Goal: Ask a question

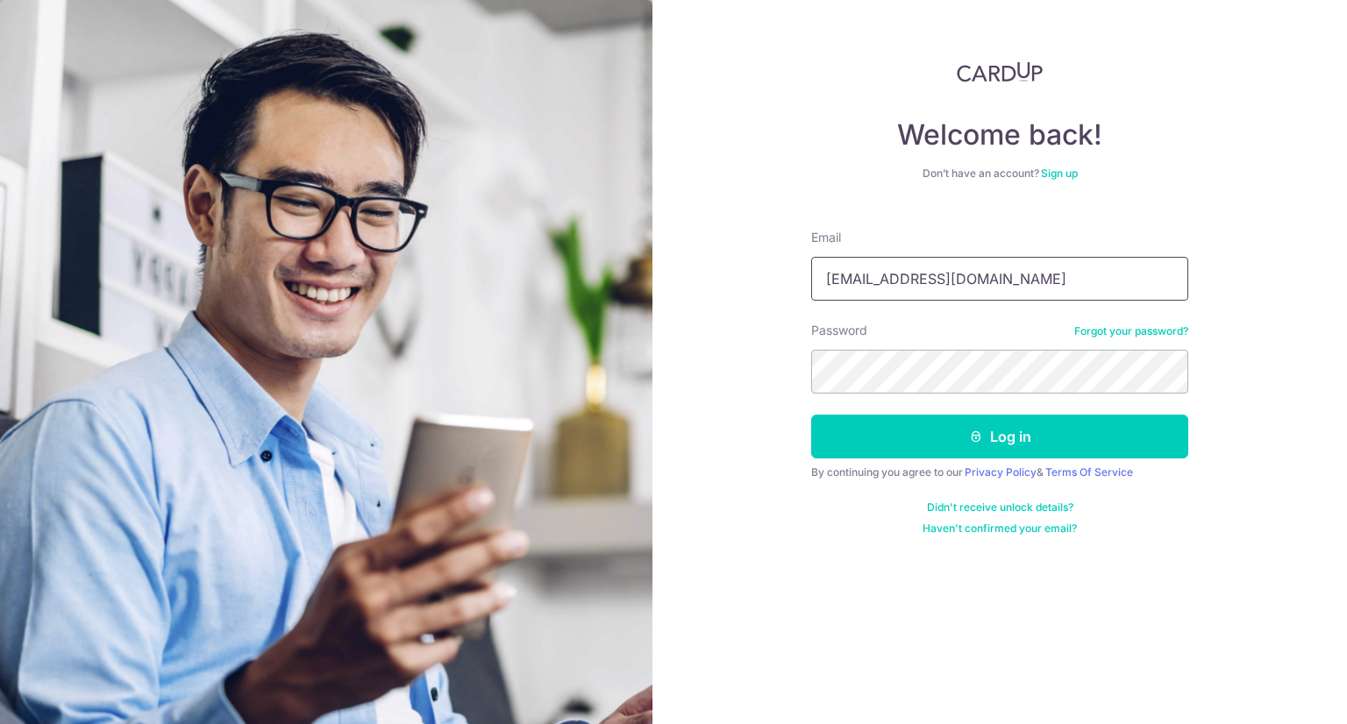
type input "[EMAIL_ADDRESS][DOMAIN_NAME]"
click at [811, 415] on button "Log in" at bounding box center [999, 437] width 377 height 44
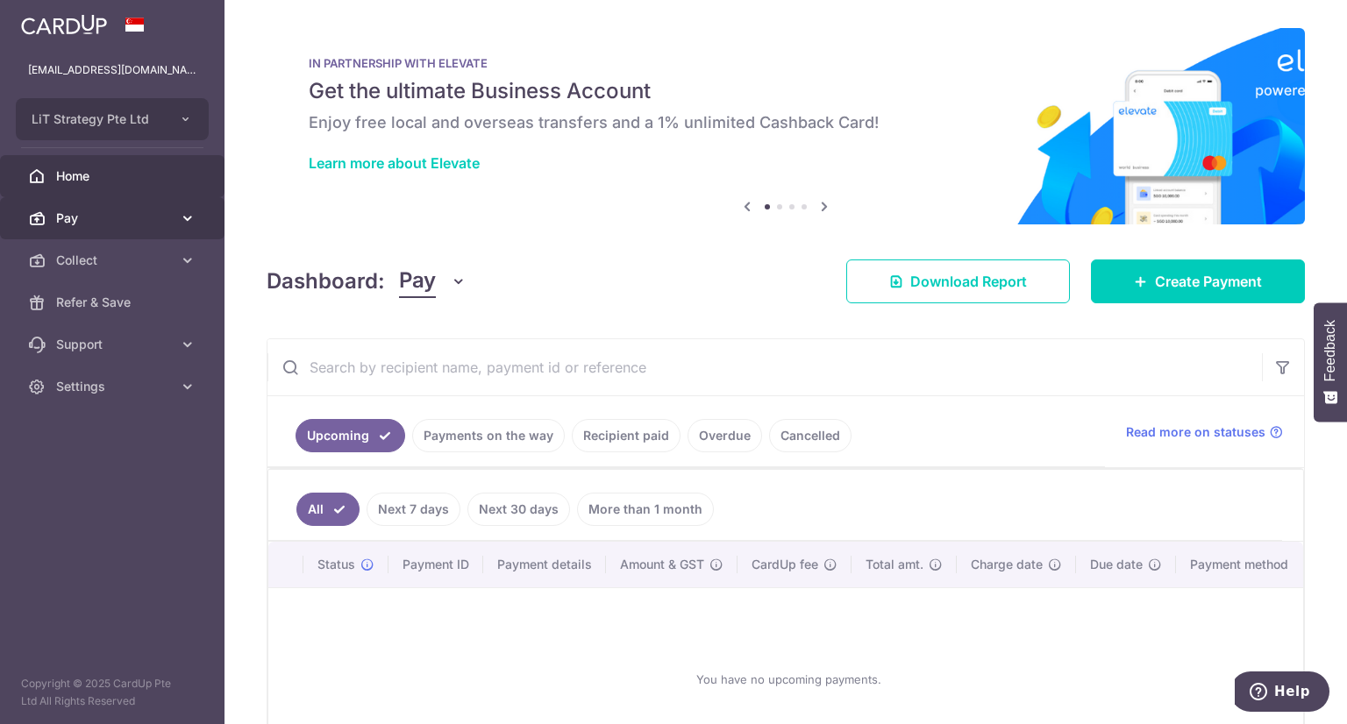
click at [124, 229] on link "Pay" at bounding box center [112, 218] width 224 height 42
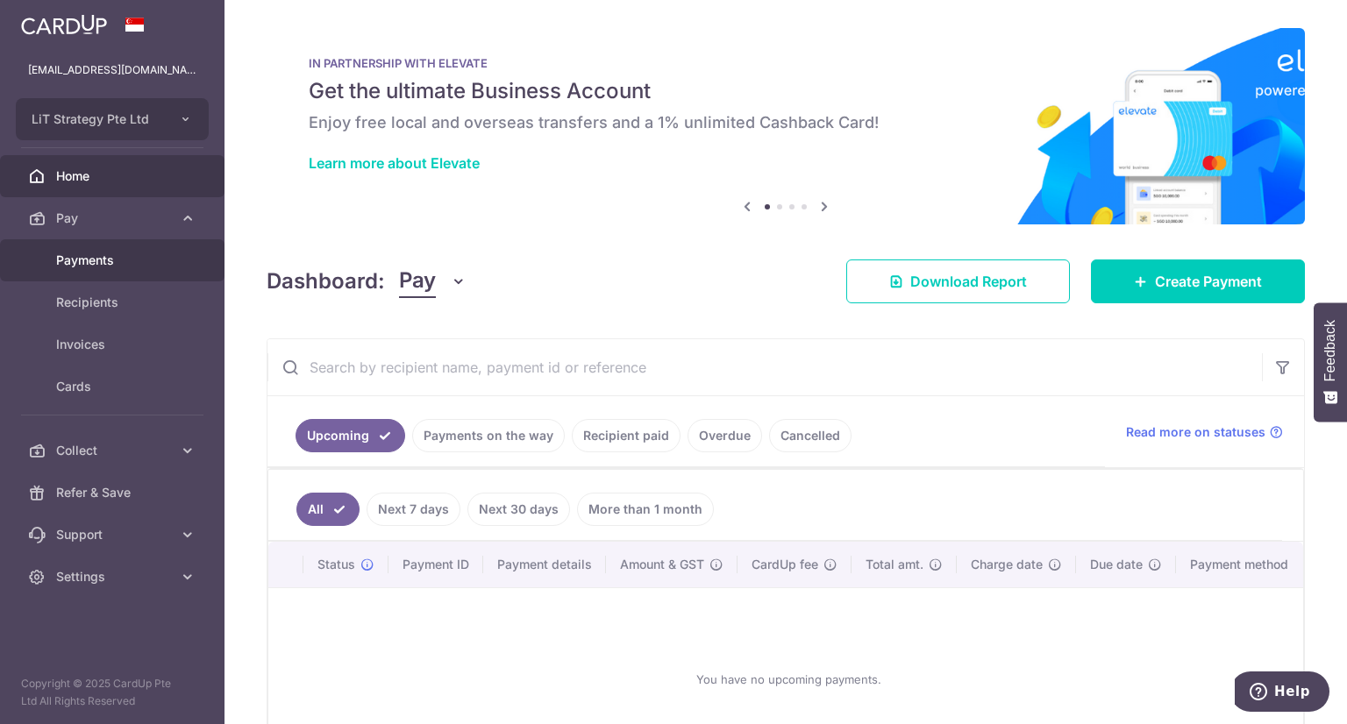
click at [116, 265] on span "Payments" at bounding box center [114, 261] width 116 height 18
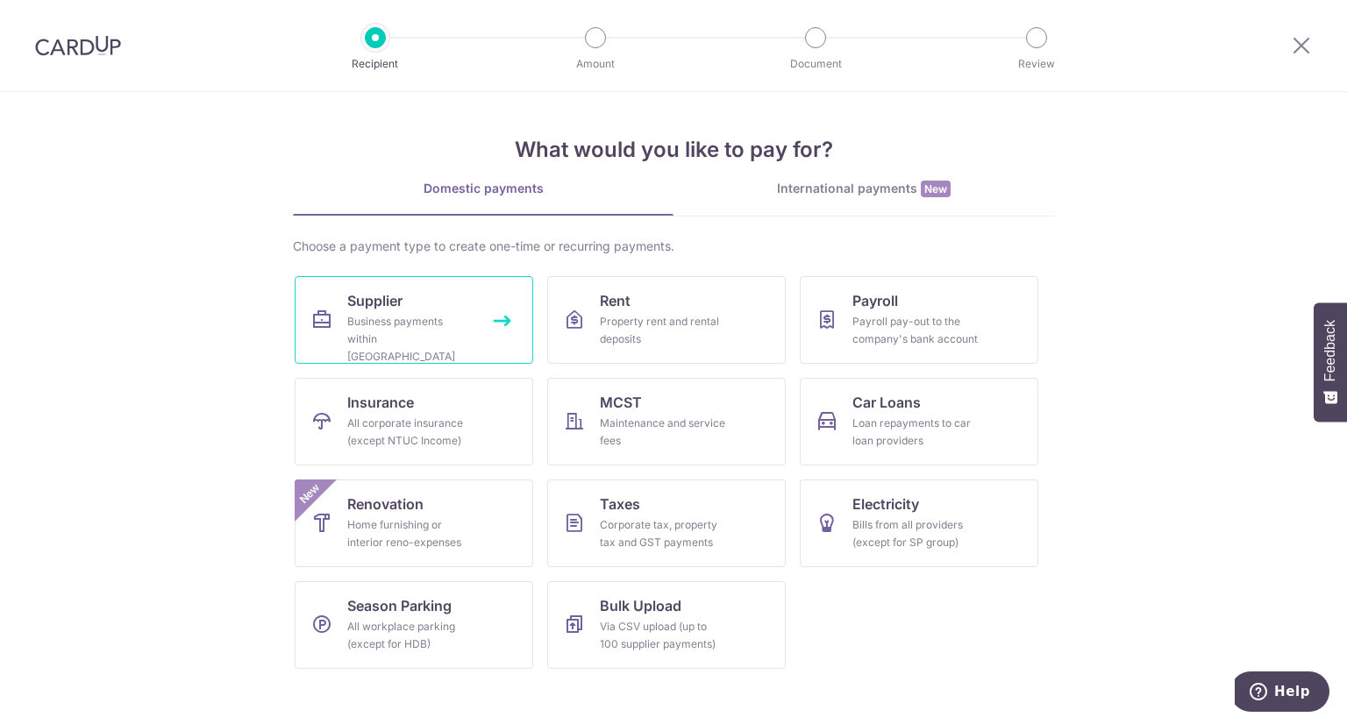
click at [467, 314] on div "Business payments within [GEOGRAPHIC_DATA]" at bounding box center [410, 339] width 126 height 53
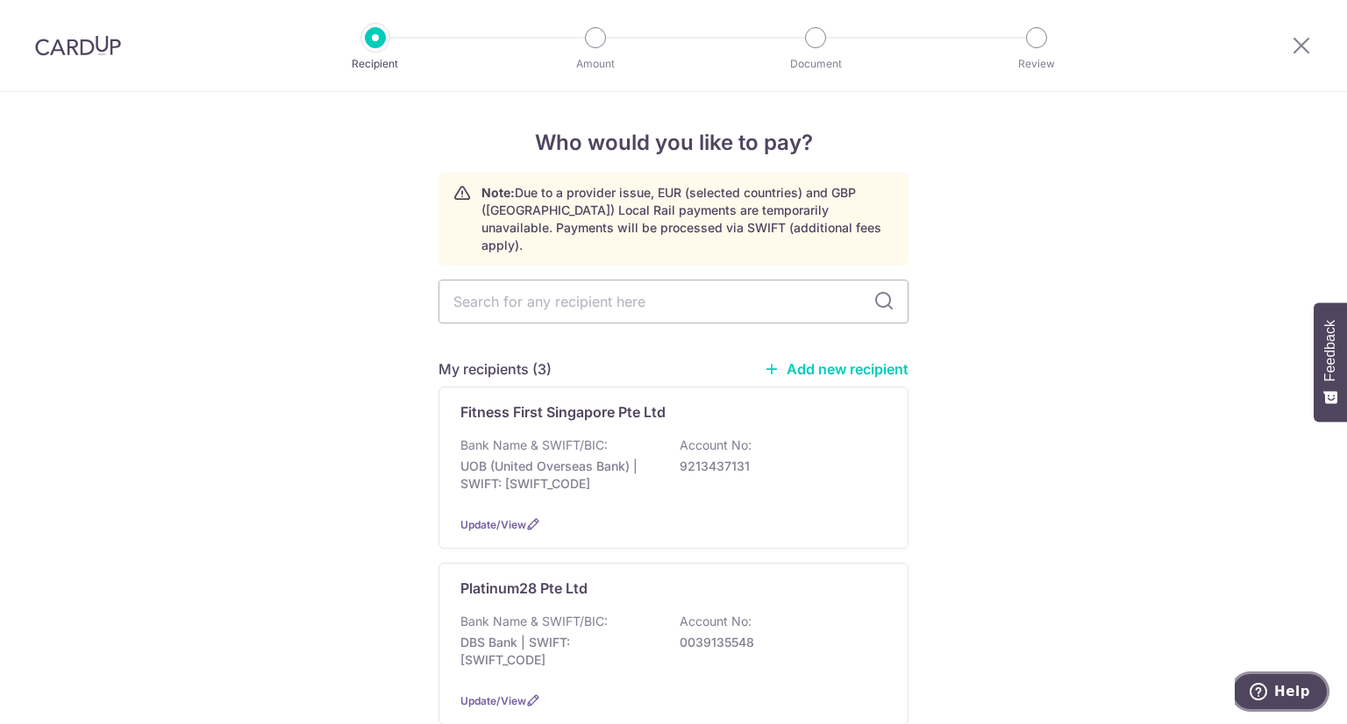
click at [1296, 698] on span "Help" at bounding box center [1292, 692] width 36 height 16
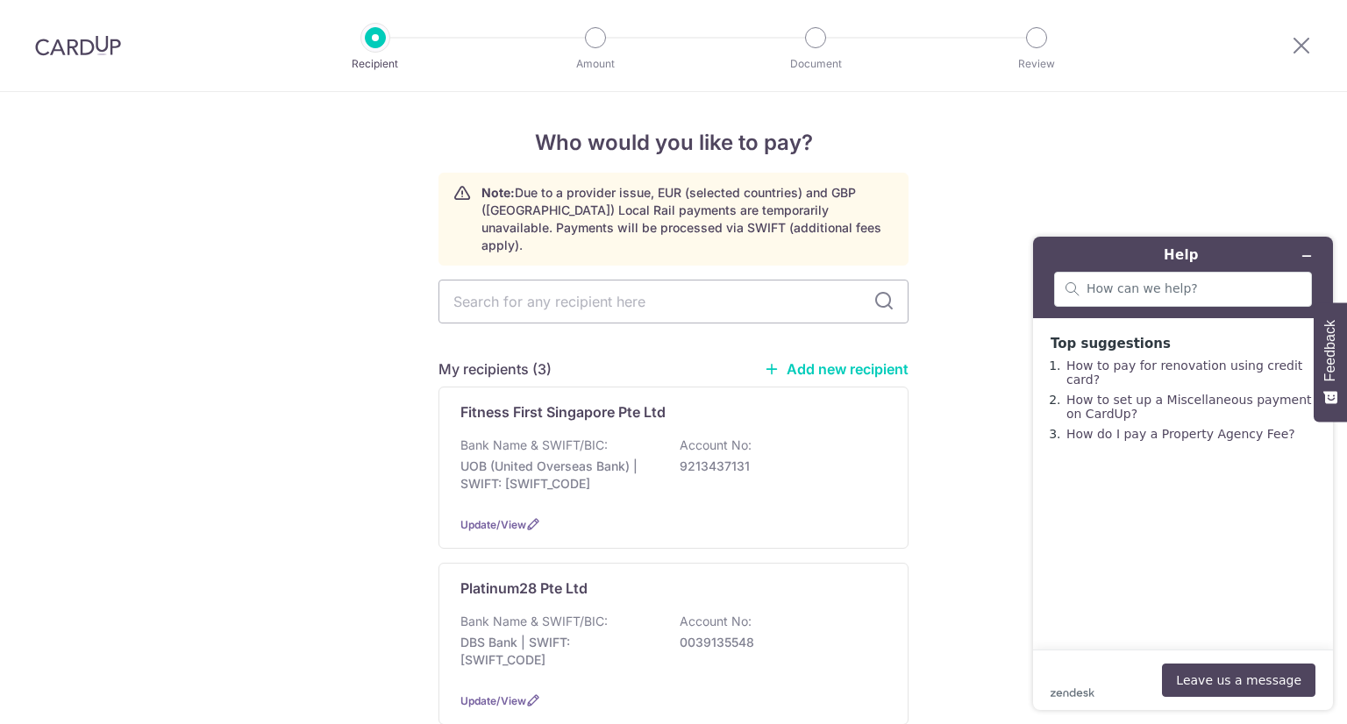
click at [1100, 657] on footer "zendesk .cls-1{fill:#03363d;} Leave us a message" at bounding box center [1183, 680] width 300 height 61
click at [1248, 692] on button "Leave us a message" at bounding box center [1238, 680] width 153 height 33
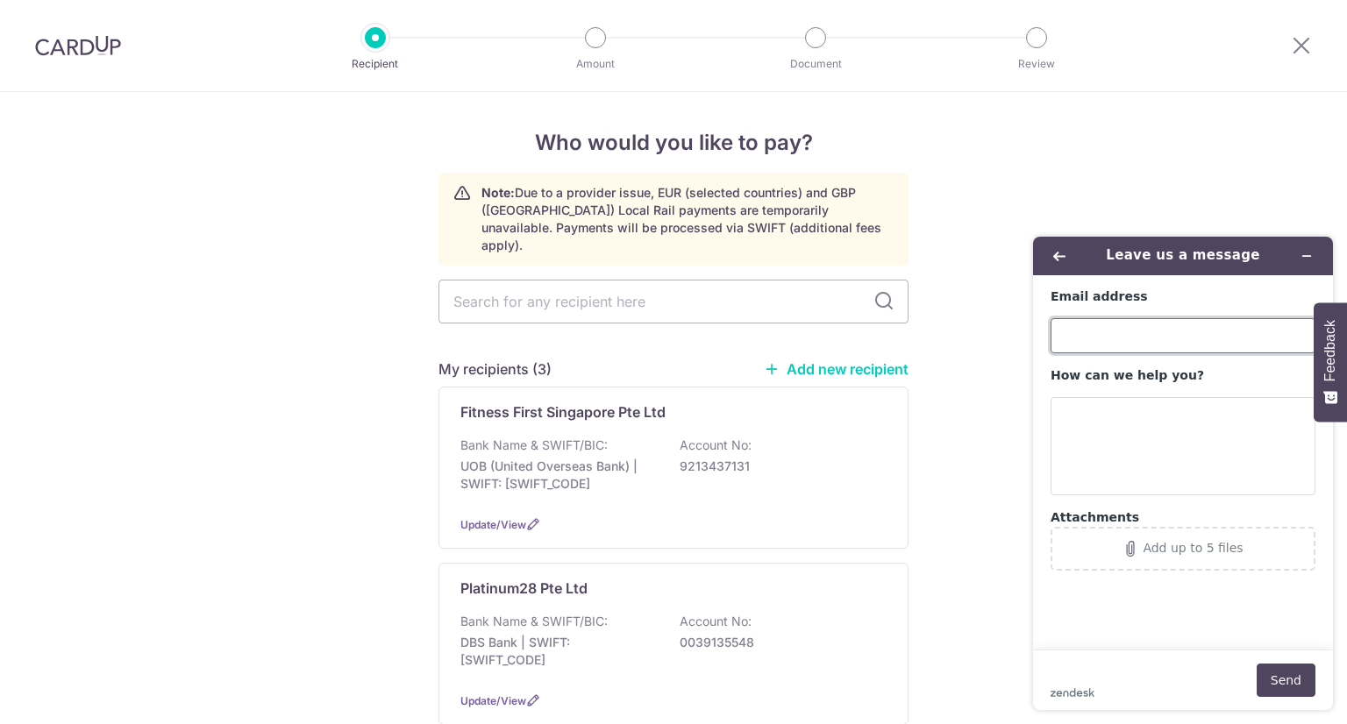
click at [1120, 336] on input "Email address" at bounding box center [1183, 335] width 265 height 35
type input "[EMAIL_ADDRESS][DOMAIN_NAME]"
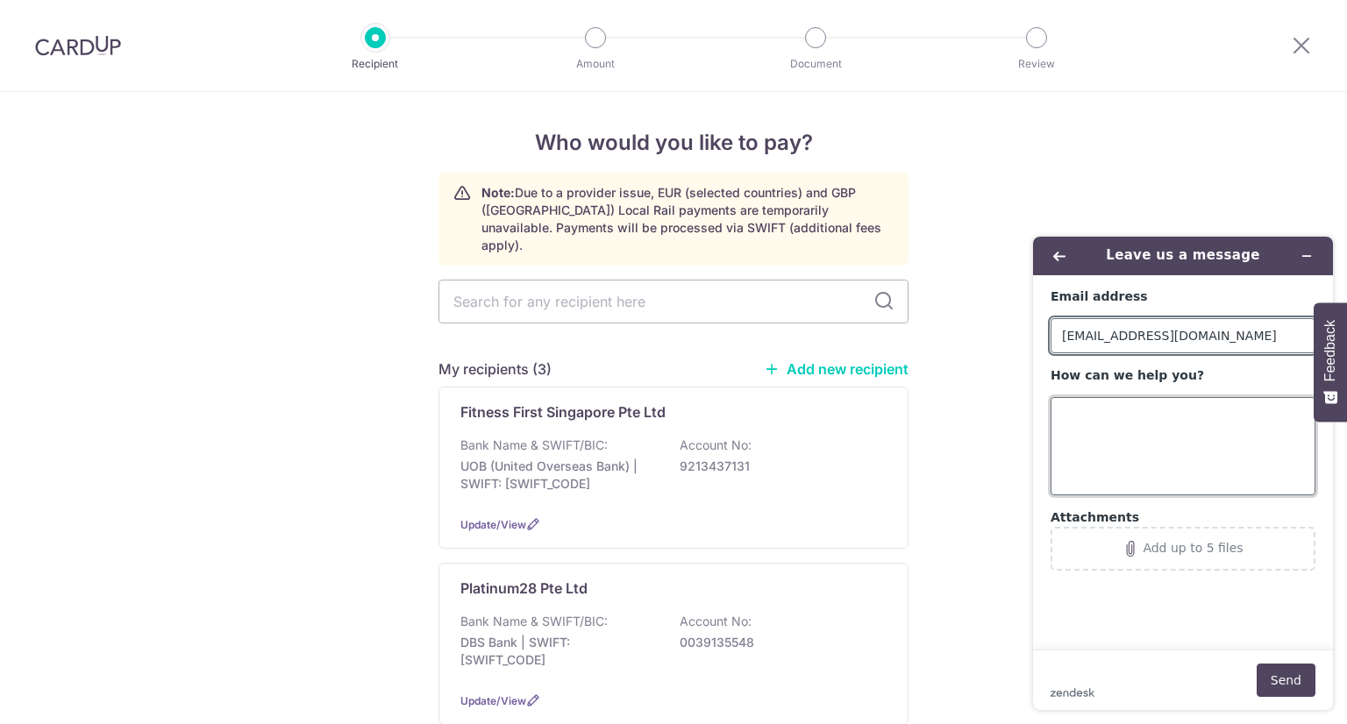
click at [1133, 424] on textarea "How can we help you?" at bounding box center [1183, 446] width 265 height 98
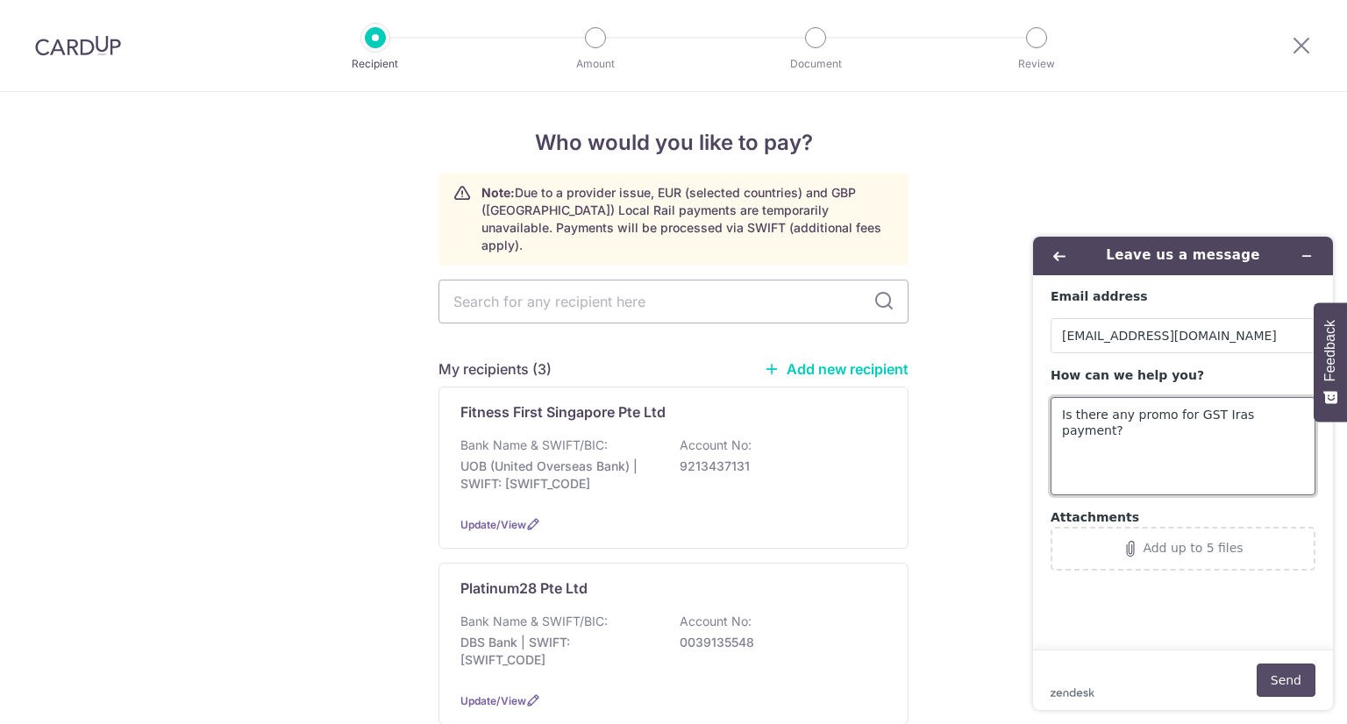
type textarea "Is there any promo for GST Iras payment?"
click at [1296, 680] on button "Send" at bounding box center [1286, 680] width 59 height 33
